Goal: Check status: Check status

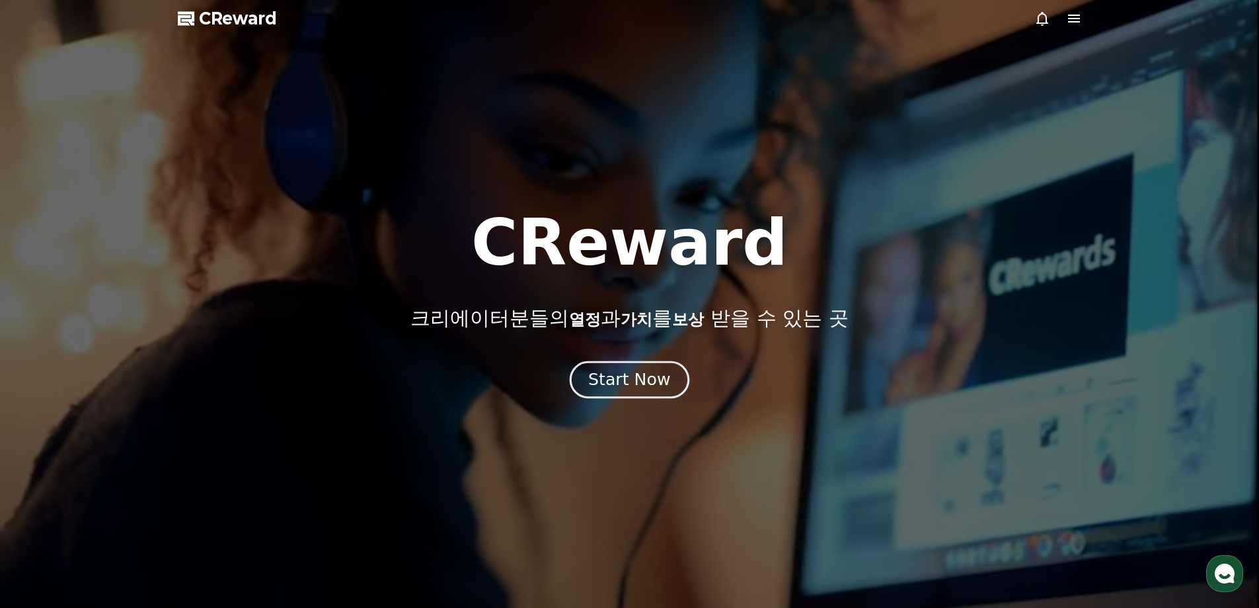
click at [642, 376] on div "Start Now" at bounding box center [629, 379] width 82 height 22
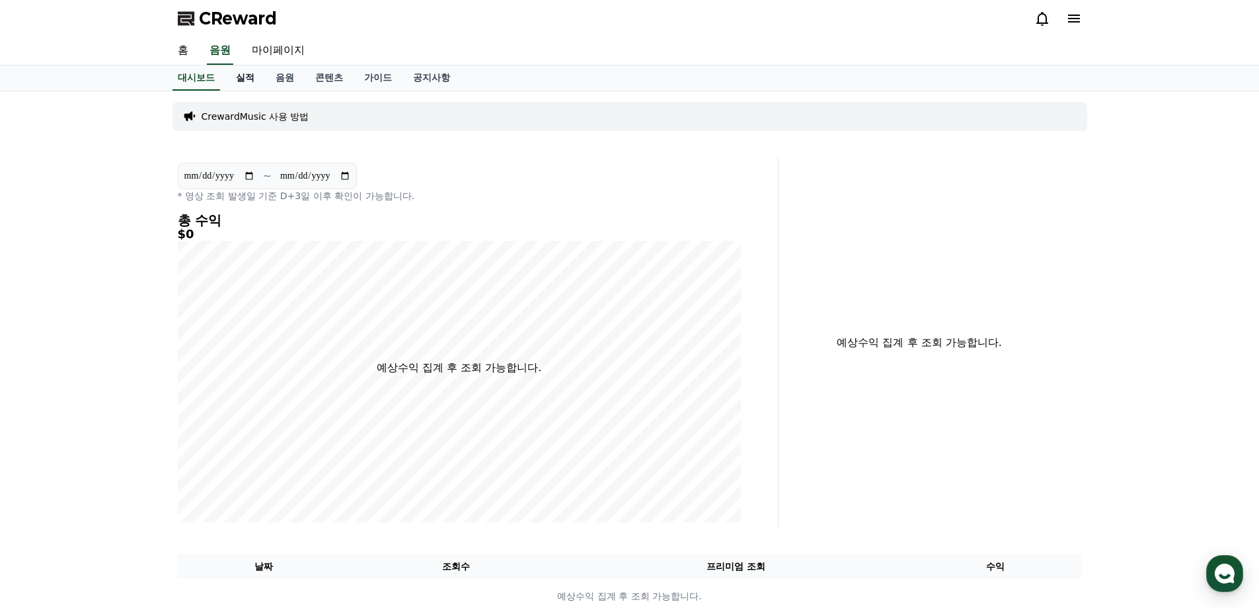
click at [241, 74] on link "실적" at bounding box center [245, 77] width 40 height 25
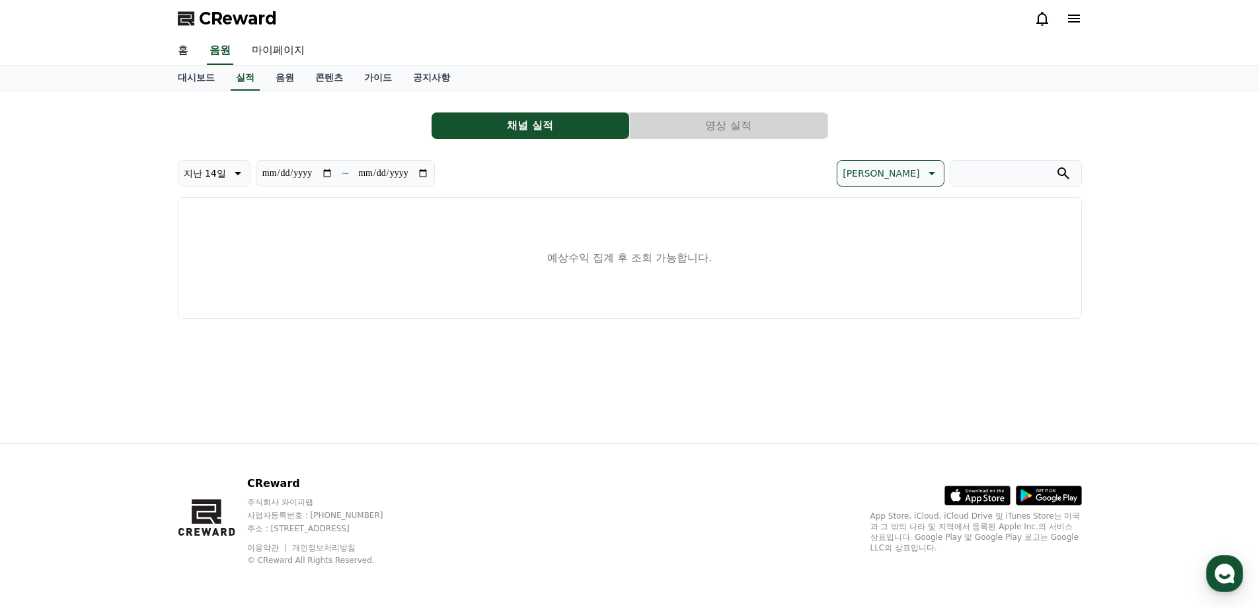
click at [283, 56] on link "마이페이지" at bounding box center [278, 51] width 74 height 28
select select "**********"
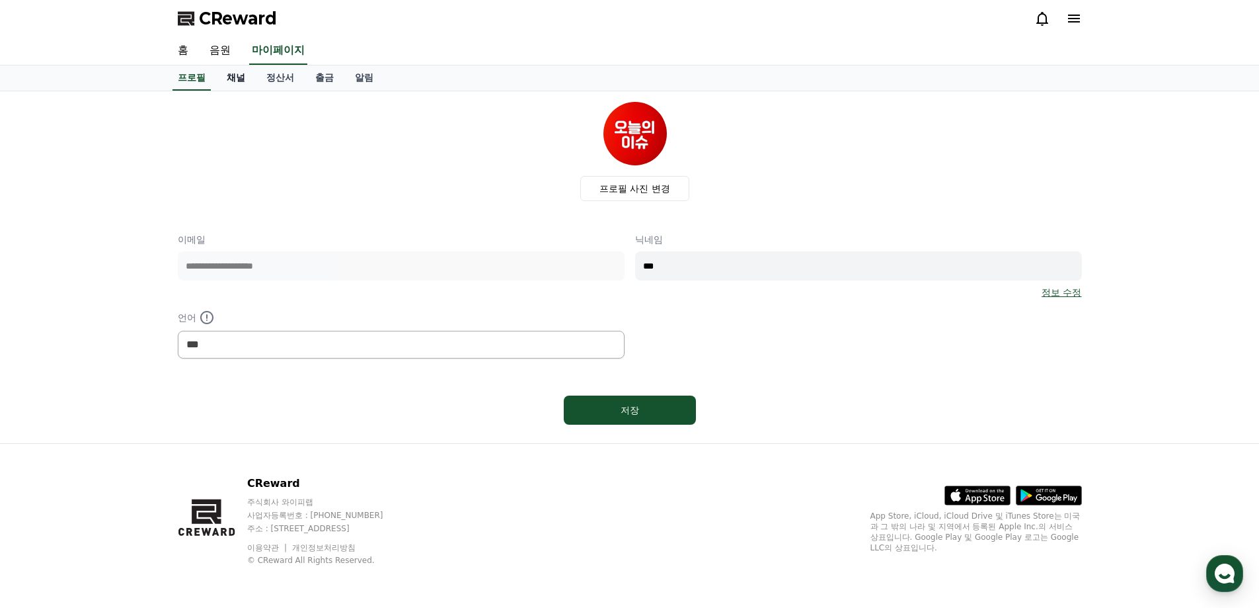
click at [237, 82] on link "채널" at bounding box center [236, 77] width 40 height 25
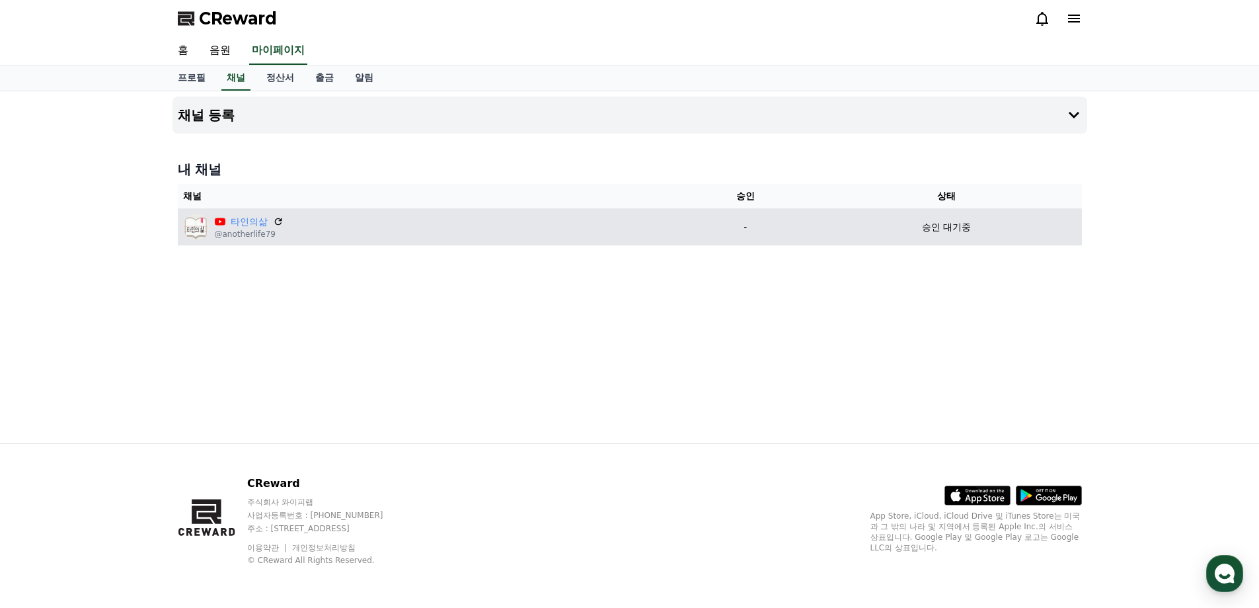
click at [949, 225] on p "승인 대기중" at bounding box center [946, 227] width 49 height 14
click at [944, 231] on p "승인 대기중" at bounding box center [946, 227] width 49 height 14
click at [940, 230] on p "승인 대기중" at bounding box center [946, 227] width 49 height 14
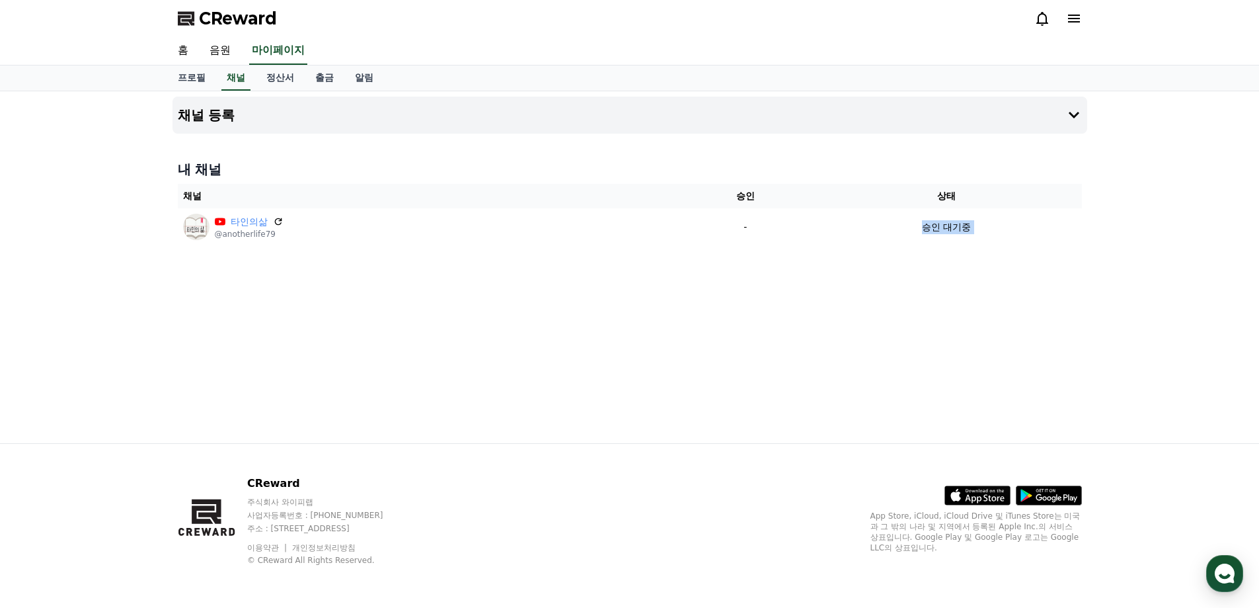
drag, startPoint x: 931, startPoint y: 221, endPoint x: 928, endPoint y: 200, distance: 22.1
click at [930, 220] on p "승인 대기중" at bounding box center [946, 227] width 49 height 14
